Goal: Information Seeking & Learning: Learn about a topic

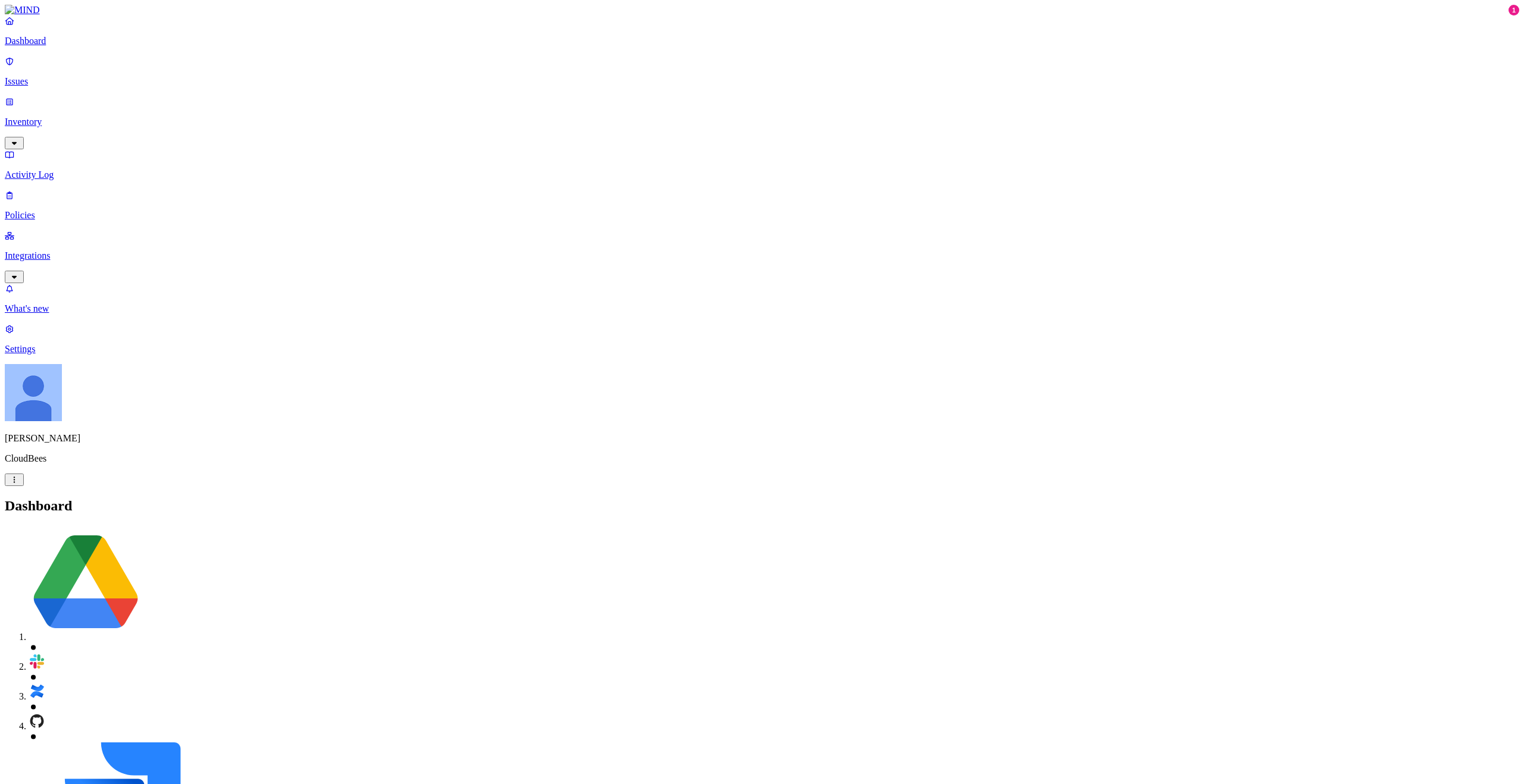
click at [66, 67] on link "Issues" at bounding box center [762, 71] width 1515 height 31
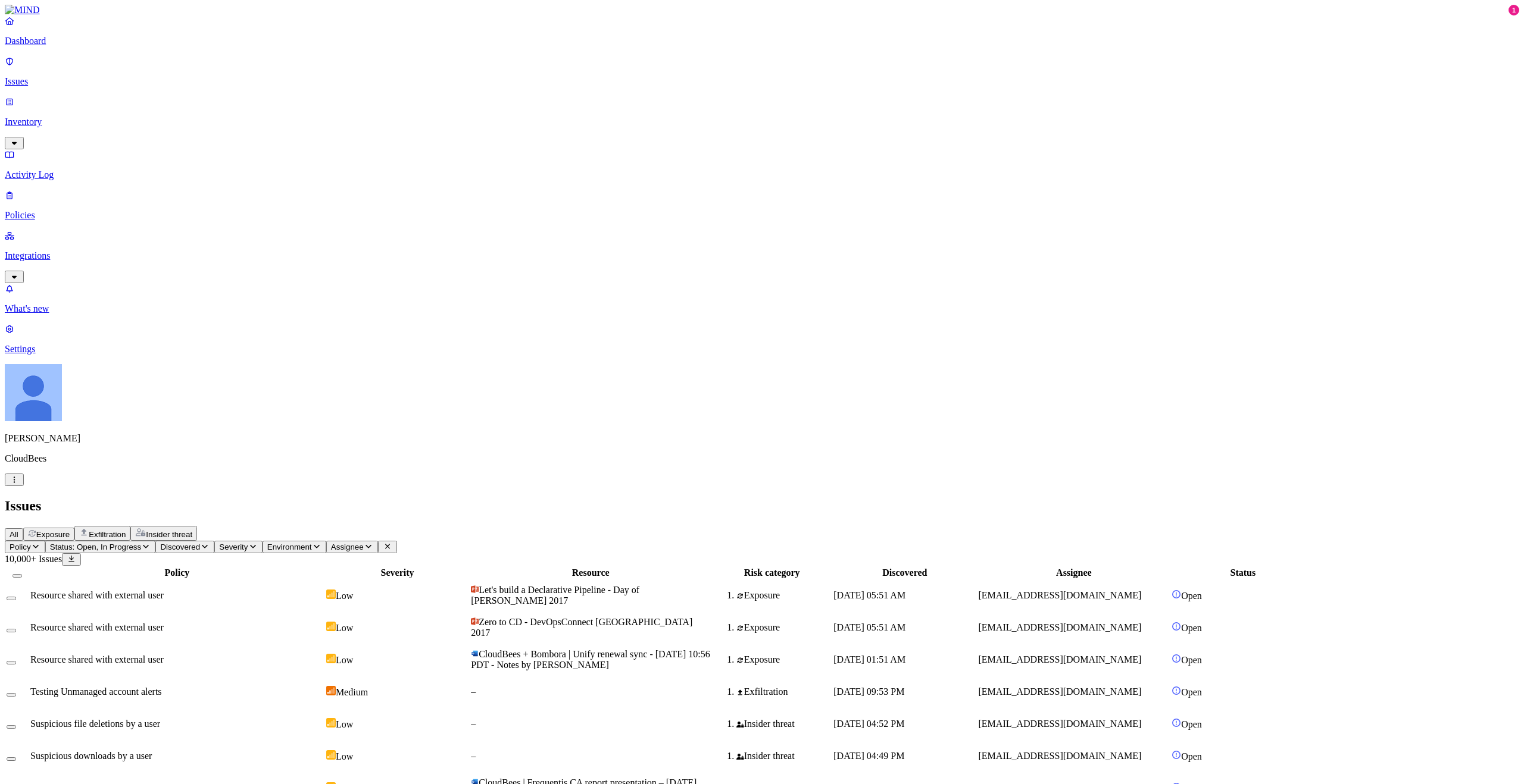
click at [192, 530] on span "Insider threat" at bounding box center [169, 535] width 46 height 9
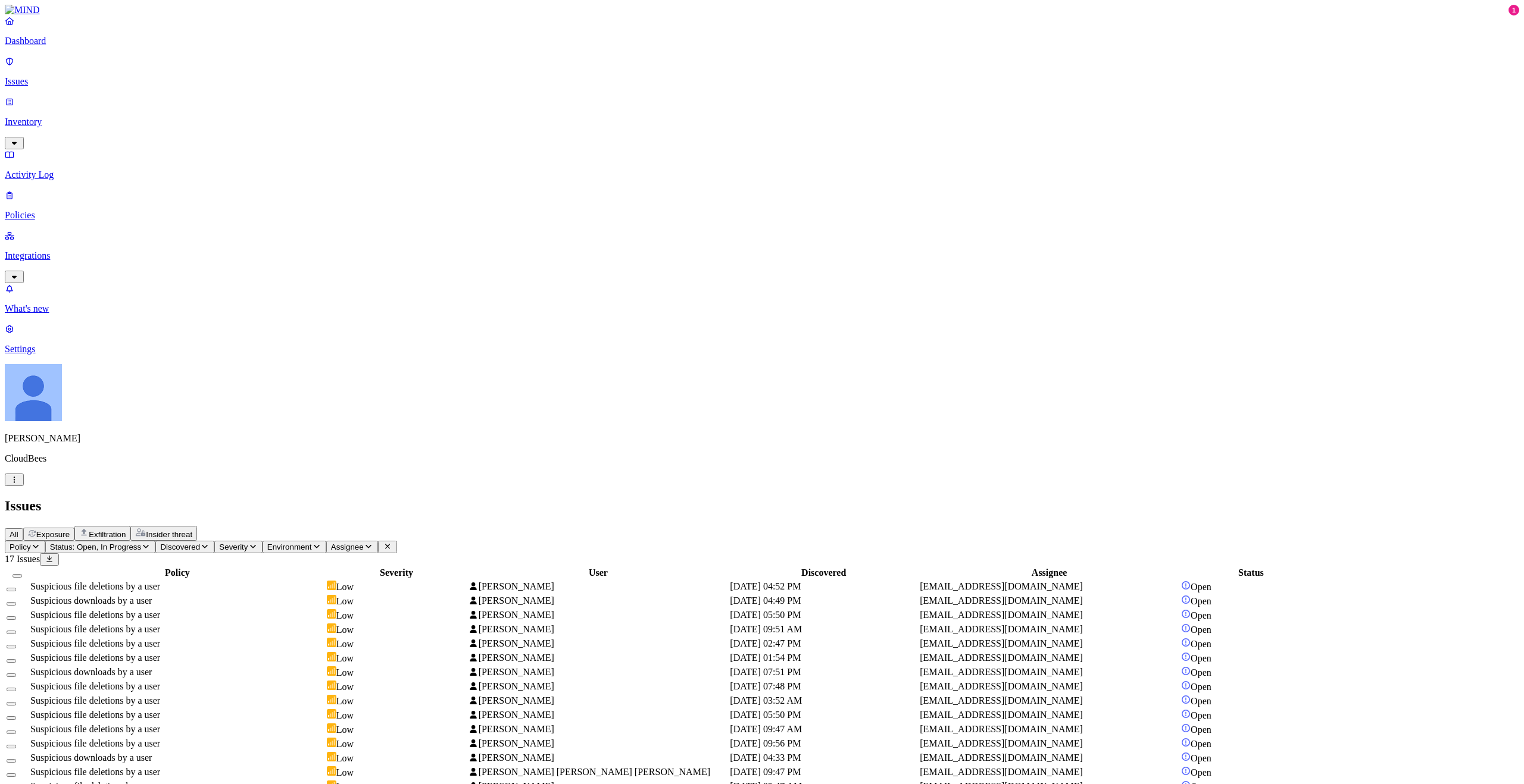
click at [125, 530] on span "Exfiltration" at bounding box center [107, 535] width 37 height 9
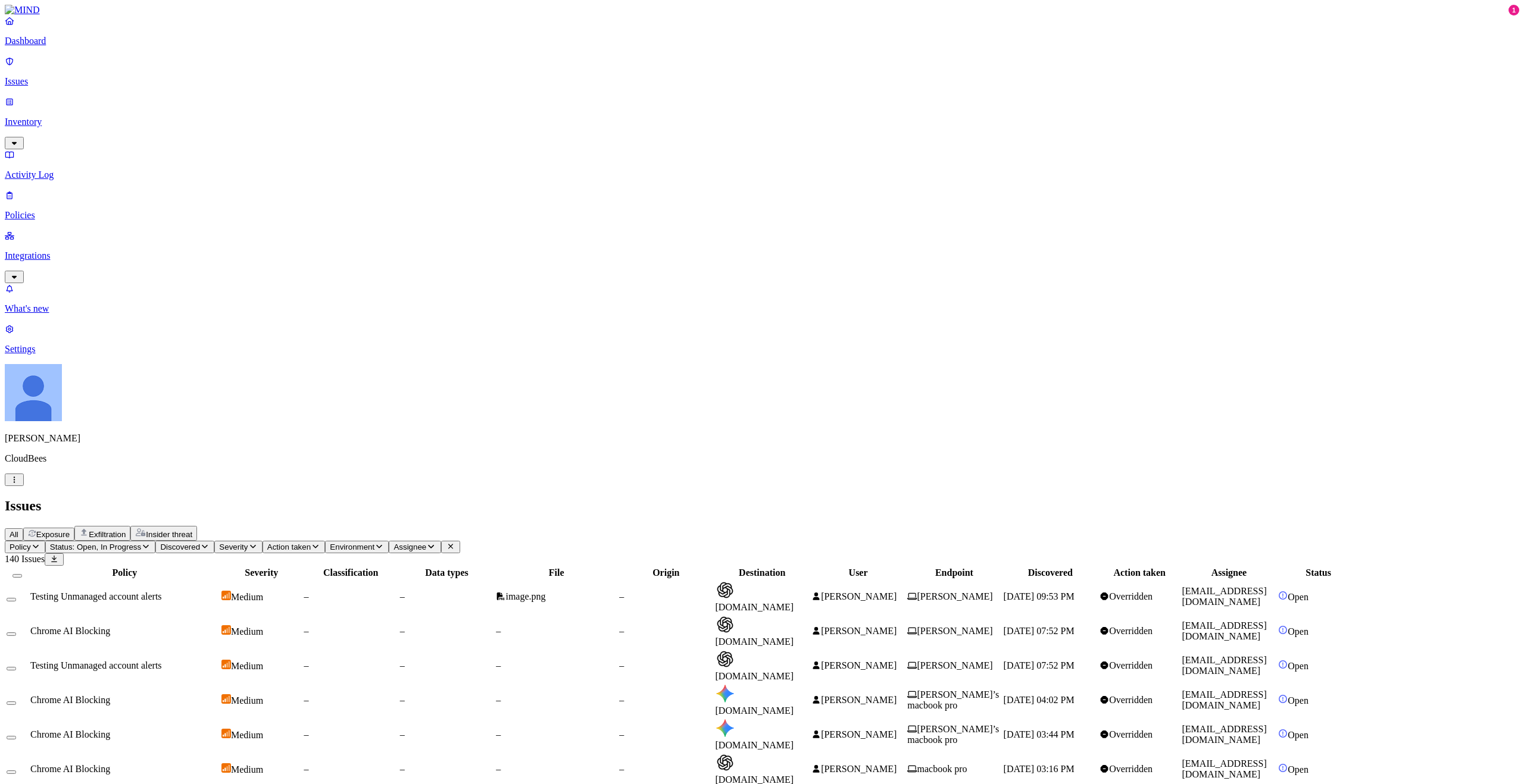
click at [192, 528] on div "Insider threat" at bounding box center [164, 533] width 57 height 11
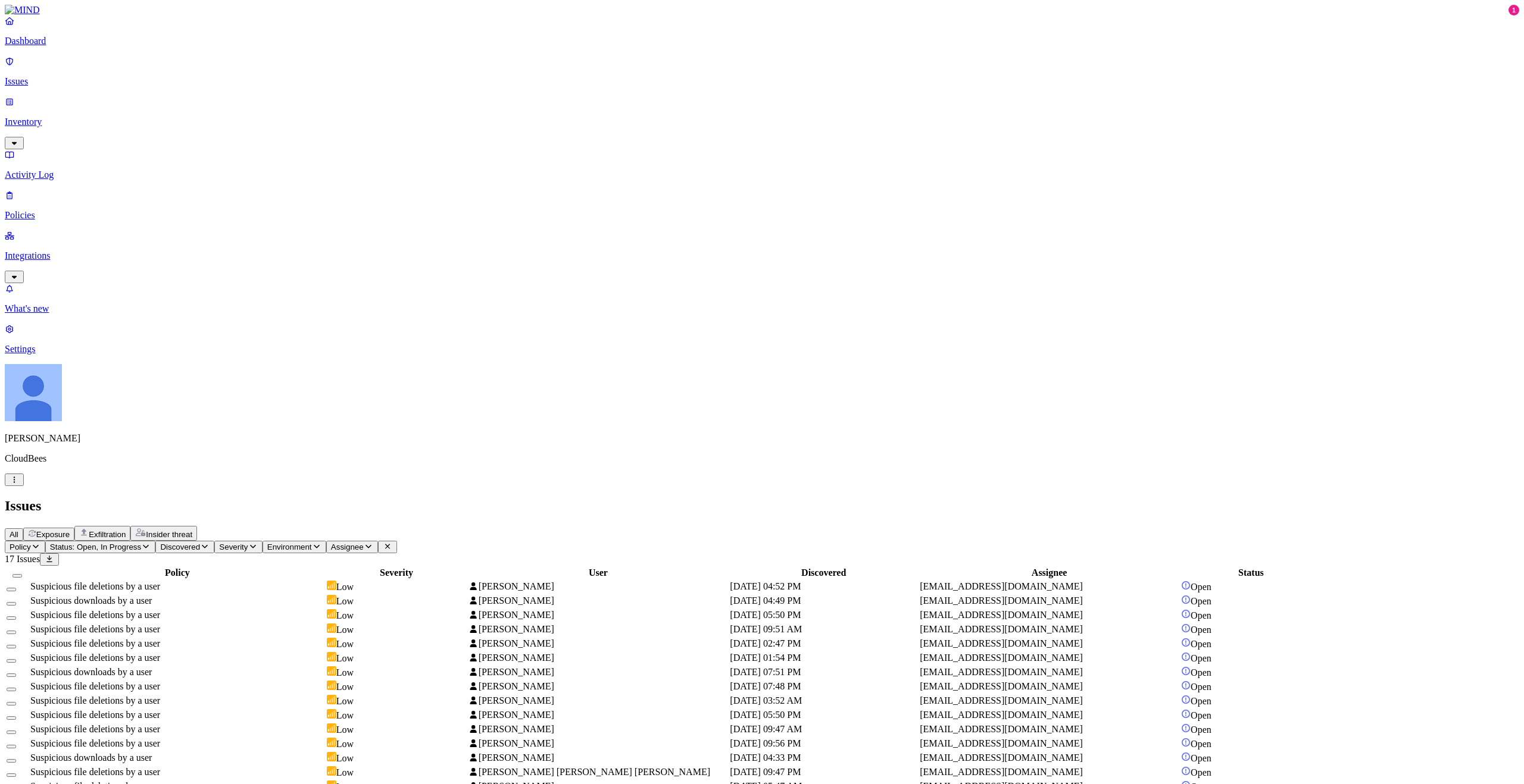
click at [36, 530] on icon "button" at bounding box center [32, 534] width 9 height 8
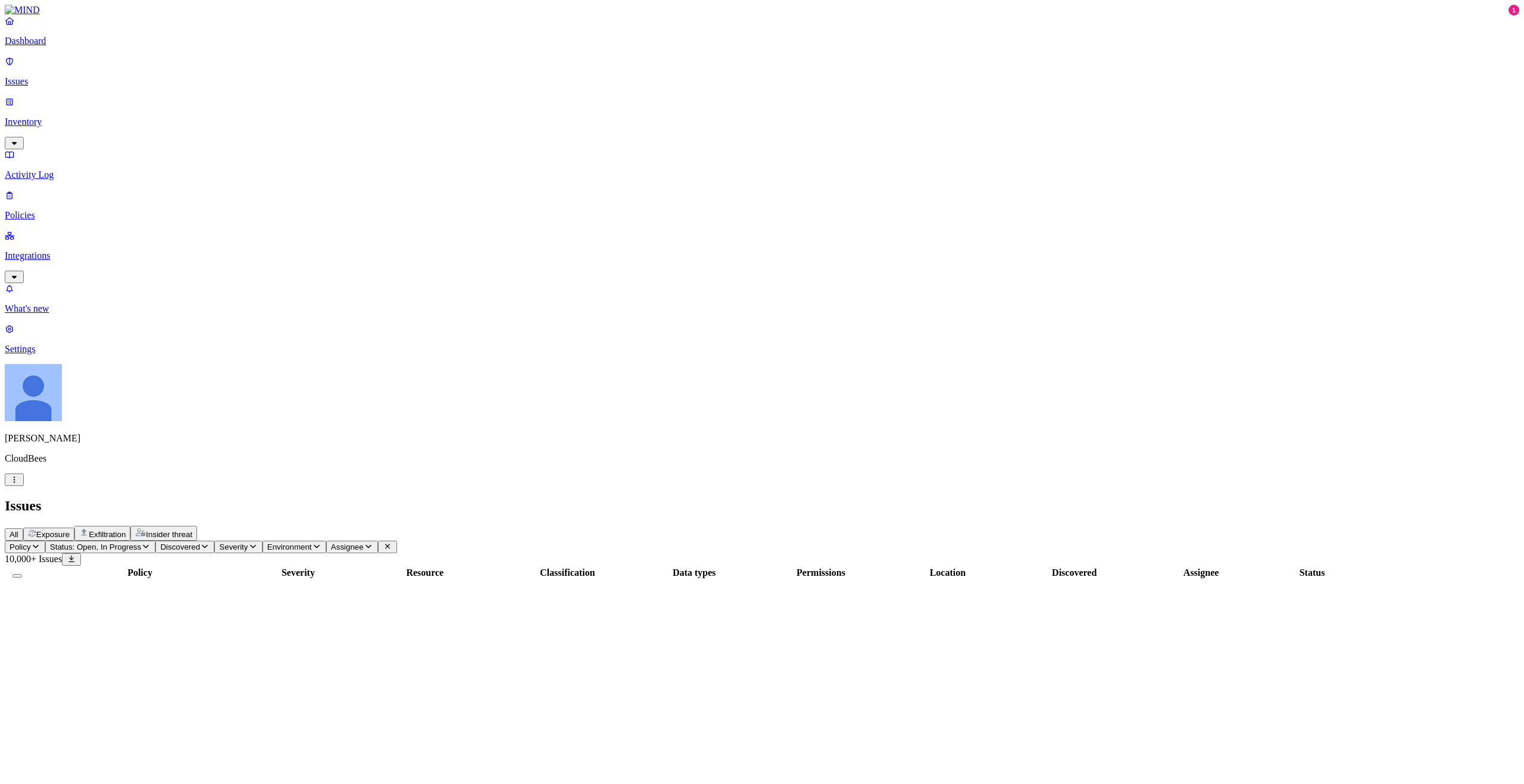
click at [18, 530] on span "All" at bounding box center [14, 535] width 9 height 9
